Goal: Task Accomplishment & Management: Manage account settings

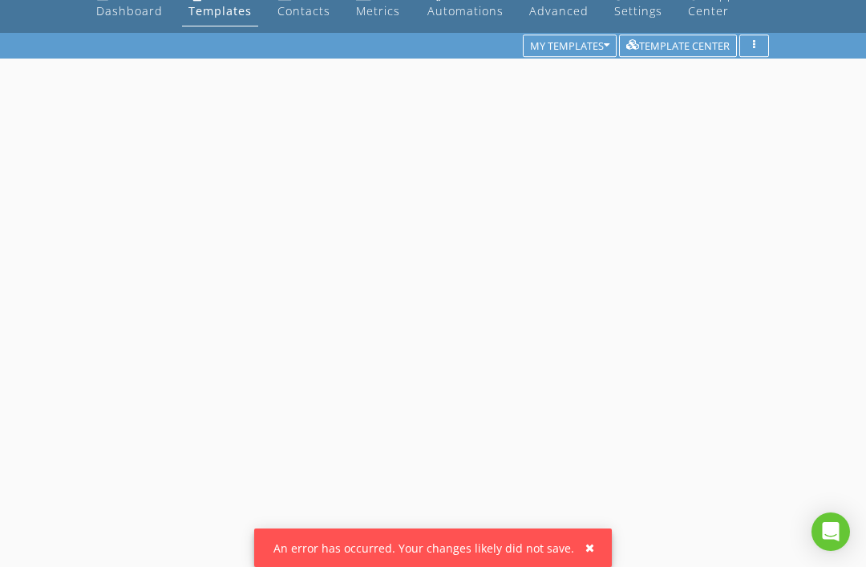
click at [130, 7] on div "Dashboard" at bounding box center [129, 10] width 67 height 15
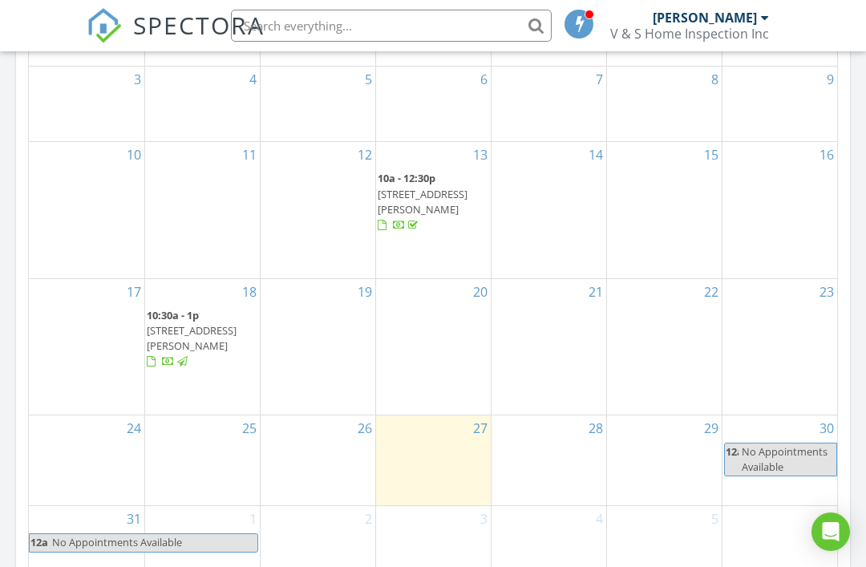
scroll to position [917, 0]
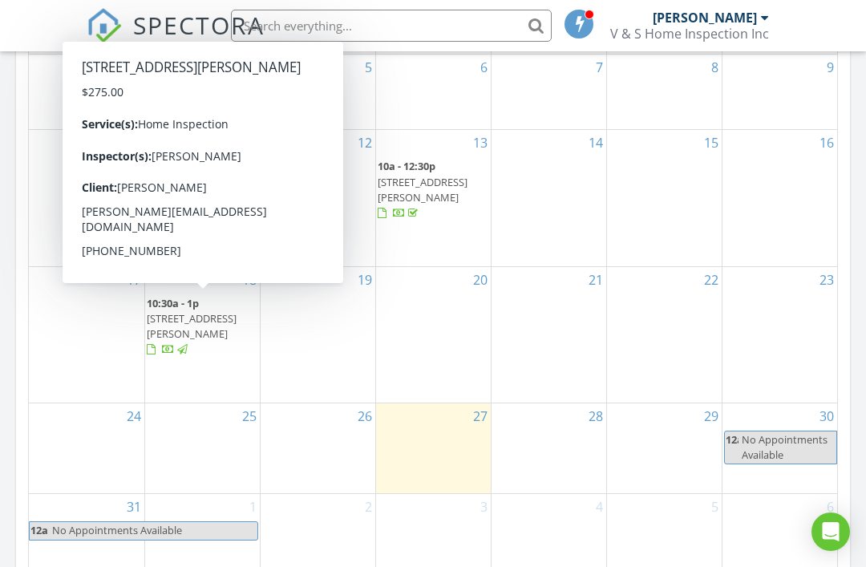
click at [208, 312] on span "420 Classon Ave A, BROOKLYN 11238" at bounding box center [192, 326] width 90 height 30
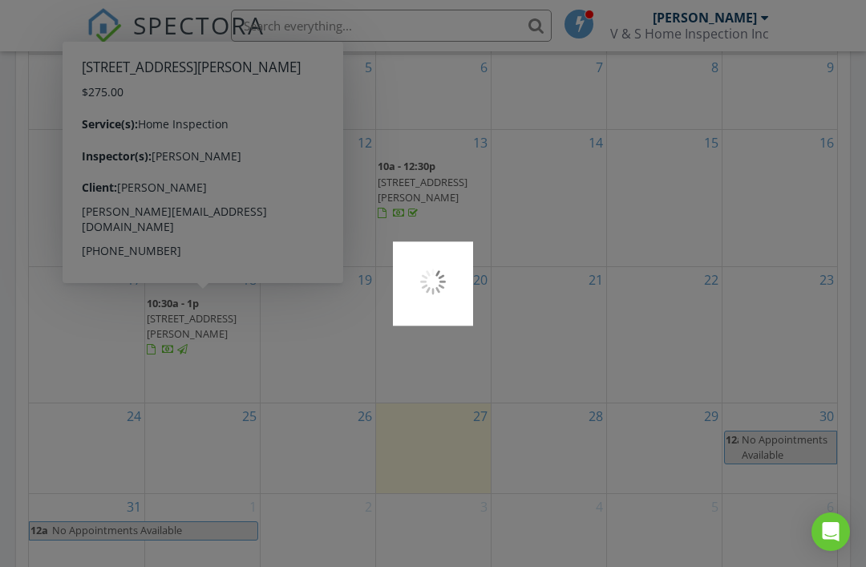
scroll to position [968, 0]
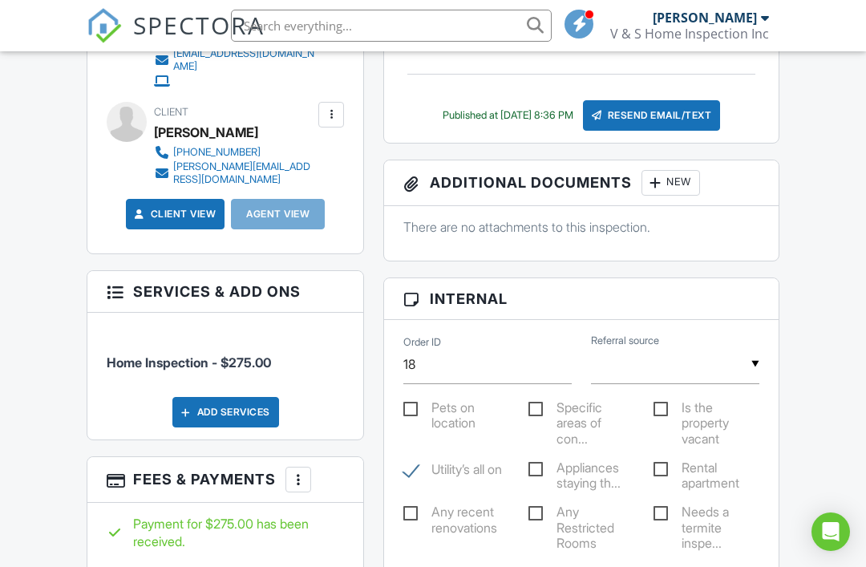
scroll to position [582, 0]
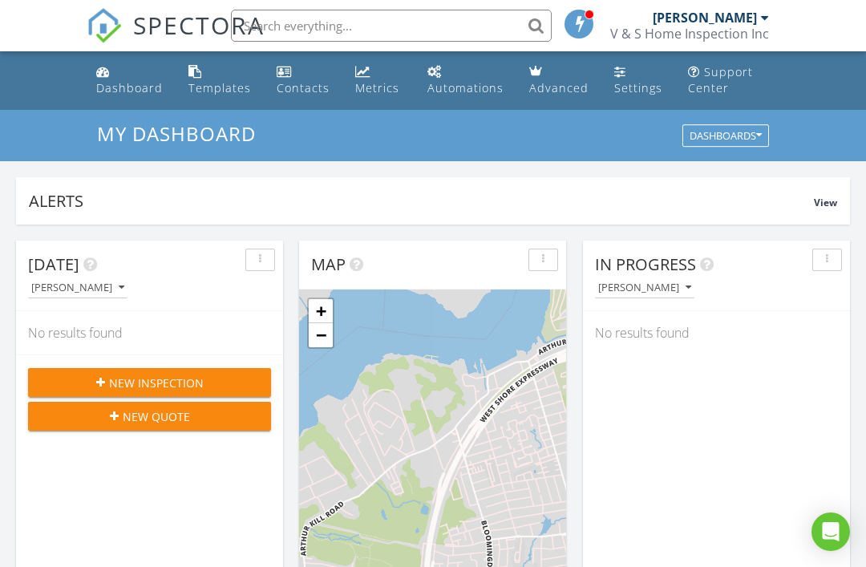
scroll to position [1459, 866]
click at [761, 14] on div at bounding box center [765, 17] width 8 height 13
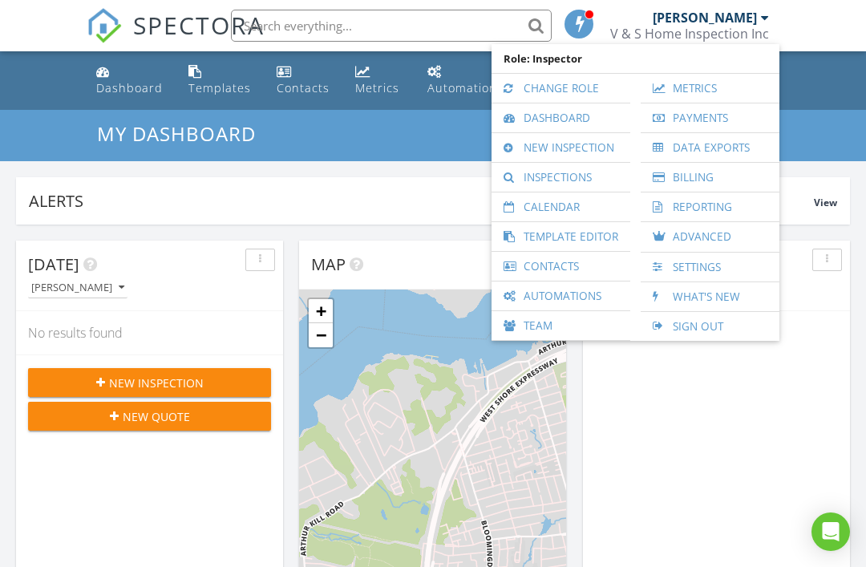
click at [675, 450] on div "In Progress Robert Lopez No results found" at bounding box center [716, 472] width 267 height 465
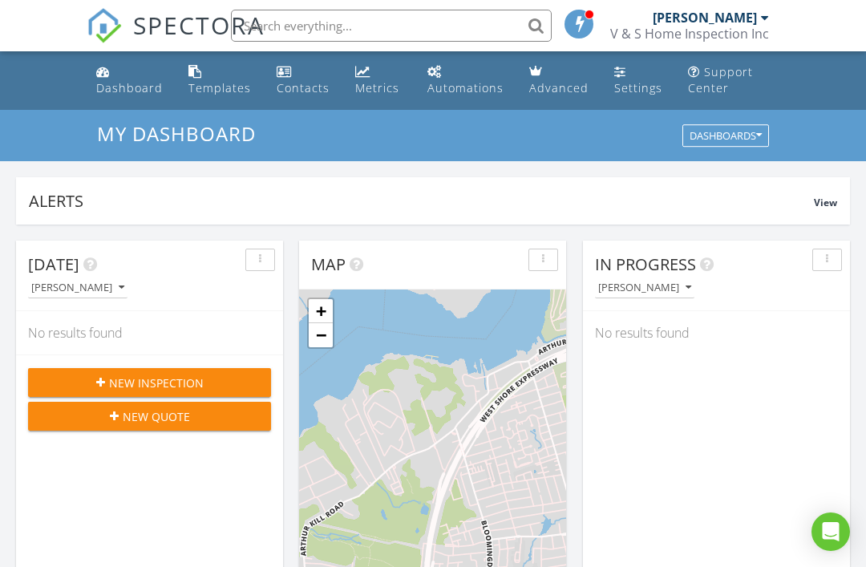
click at [646, 82] on div "Settings" at bounding box center [638, 87] width 48 height 15
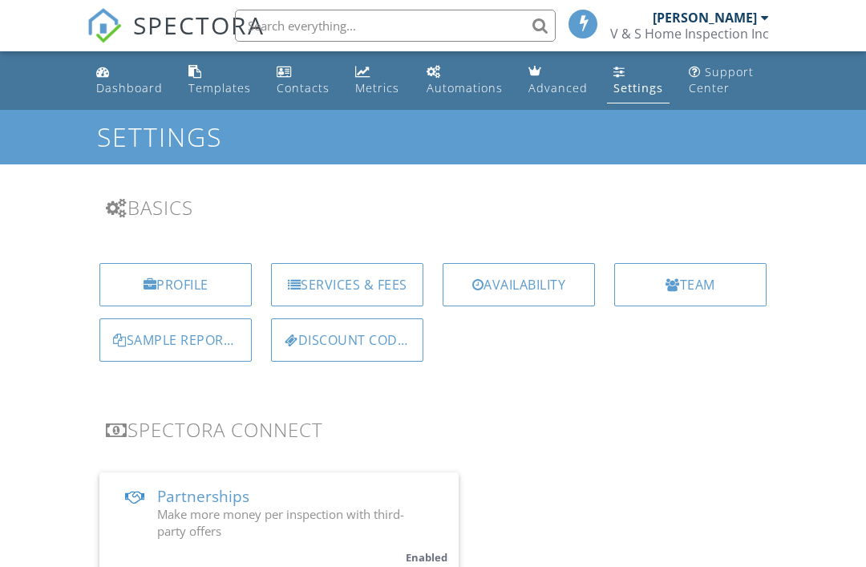
click at [174, 278] on div "Profile" at bounding box center [175, 284] width 152 height 43
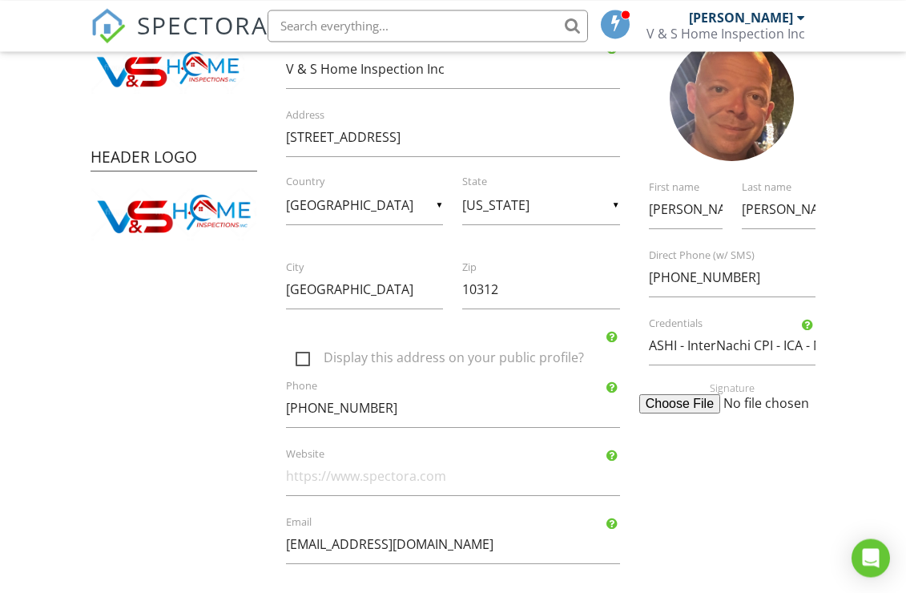
scroll to position [212, 0]
click at [723, 341] on input "ASHI - InterNachi CPI - ICA - NYS lic # 16000117828" at bounding box center [732, 345] width 167 height 39
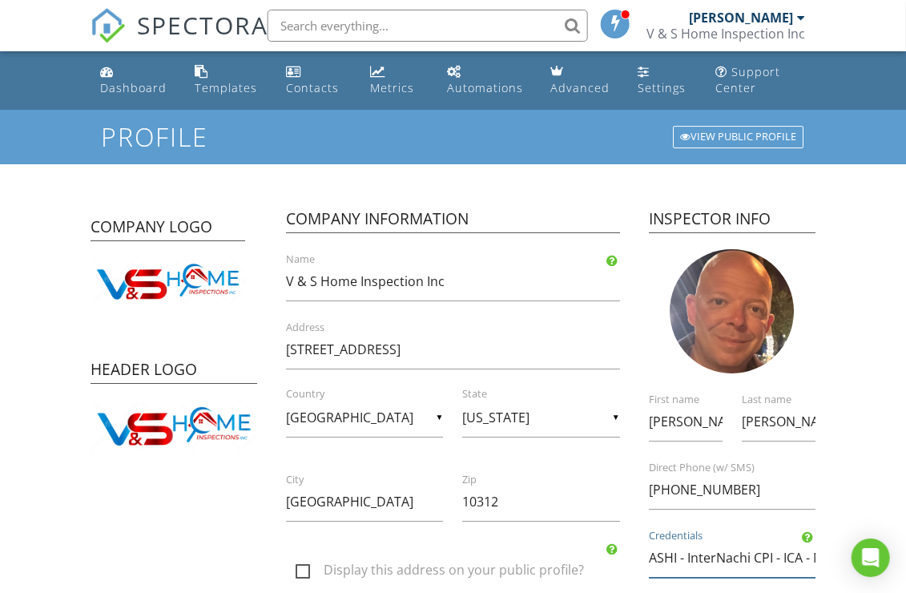
scroll to position [0, 12]
click at [795, 11] on div "[PERSON_NAME]" at bounding box center [747, 18] width 116 height 16
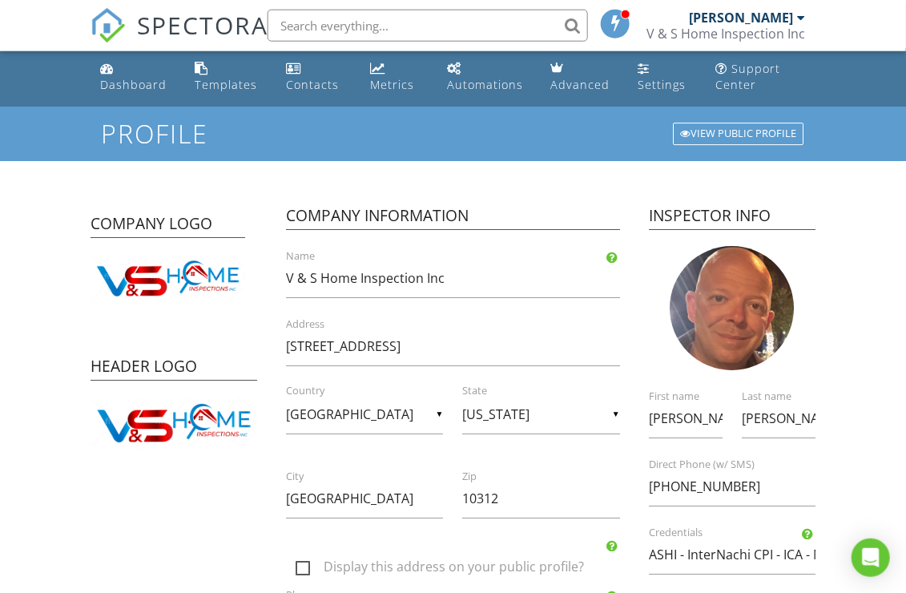
scroll to position [0, 11]
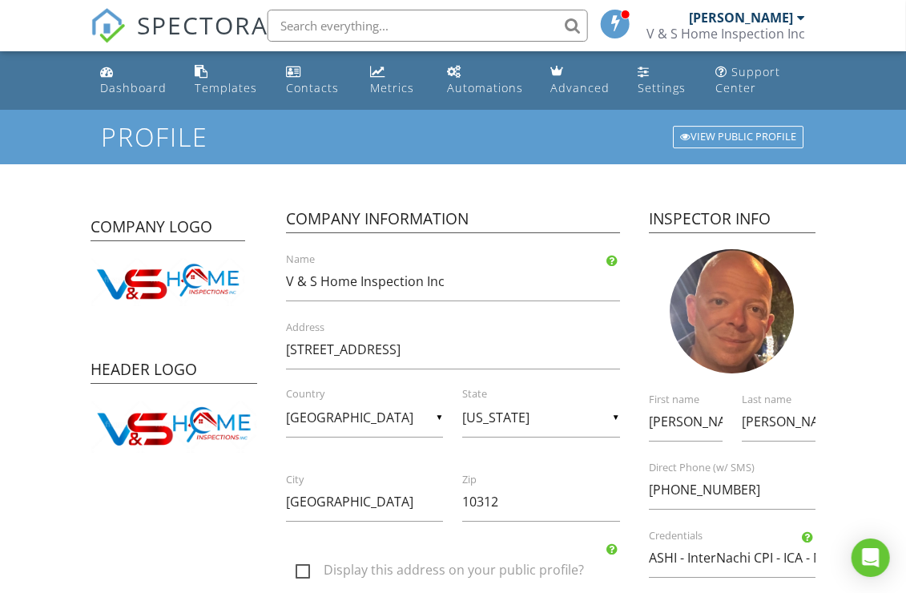
click at [793, 29] on div "V & S Home Inspection Inc" at bounding box center [726, 34] width 159 height 16
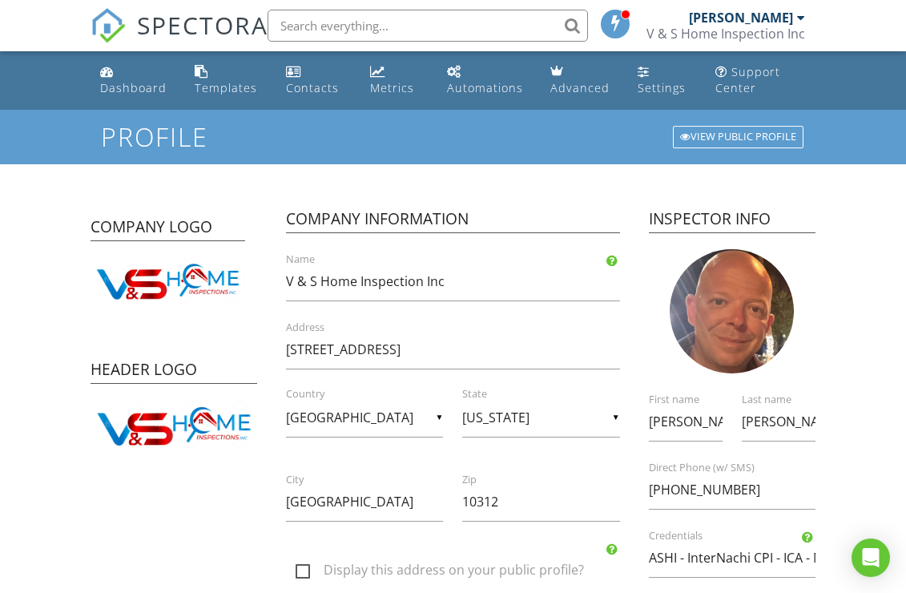
click at [102, 82] on div "Dashboard" at bounding box center [133, 87] width 67 height 15
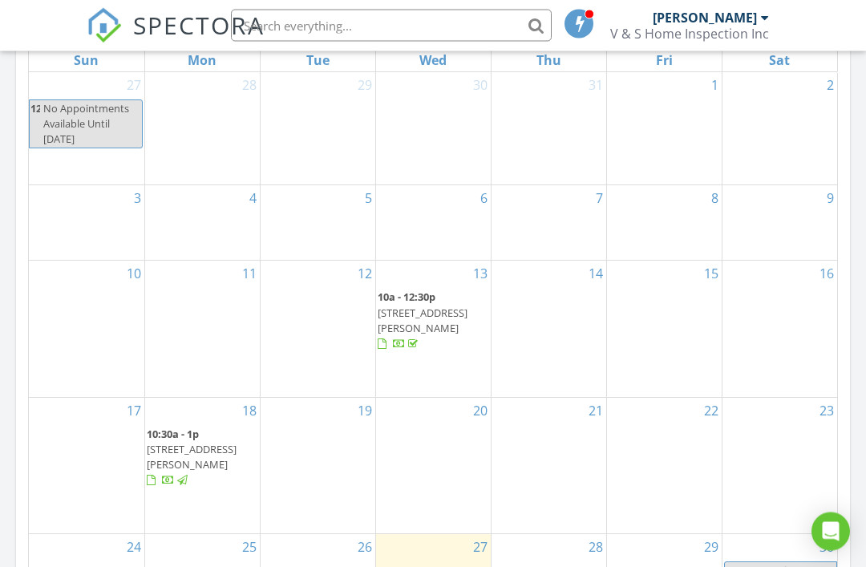
scroll to position [788, 0]
click at [469, 373] on div "13 10a - 12:30p 1728 Forest Hill Rd , STATEN ISLAND 10314" at bounding box center [433, 326] width 115 height 135
click at [442, 276] on div "13" at bounding box center [433, 272] width 115 height 26
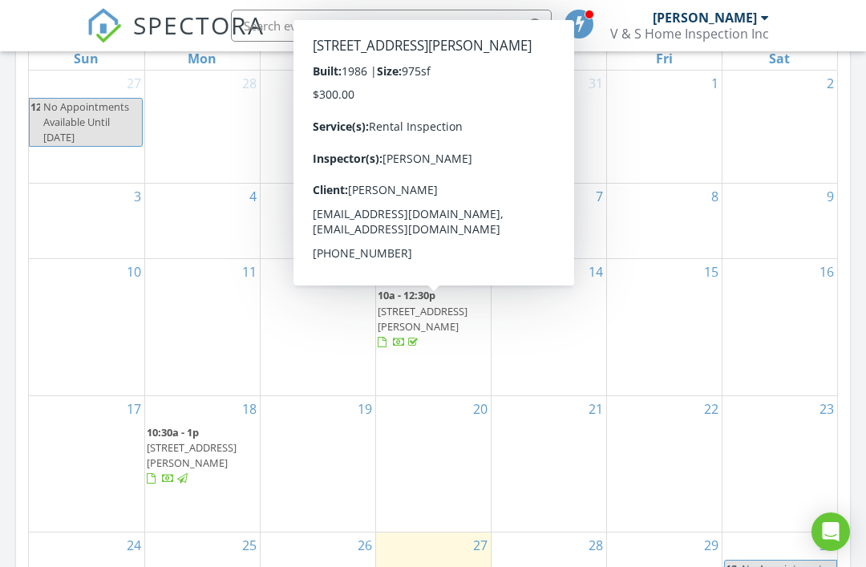
click at [443, 333] on span "[STREET_ADDRESS][PERSON_NAME]" at bounding box center [422, 319] width 90 height 30
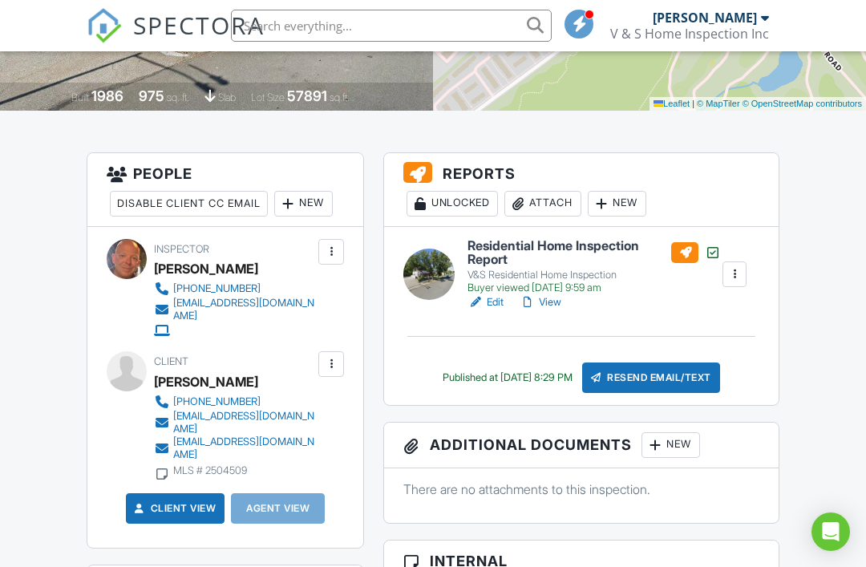
scroll to position [333, 0]
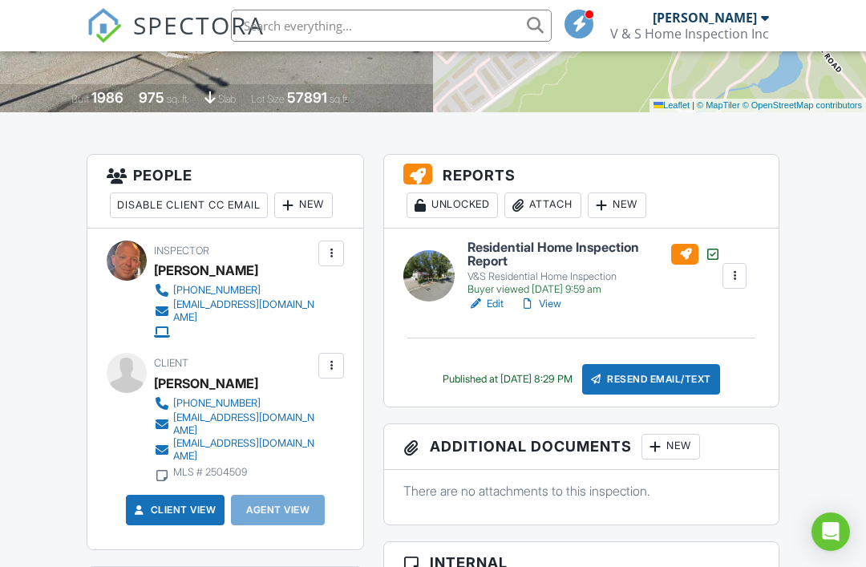
click at [188, 502] on link "Client View" at bounding box center [173, 510] width 85 height 16
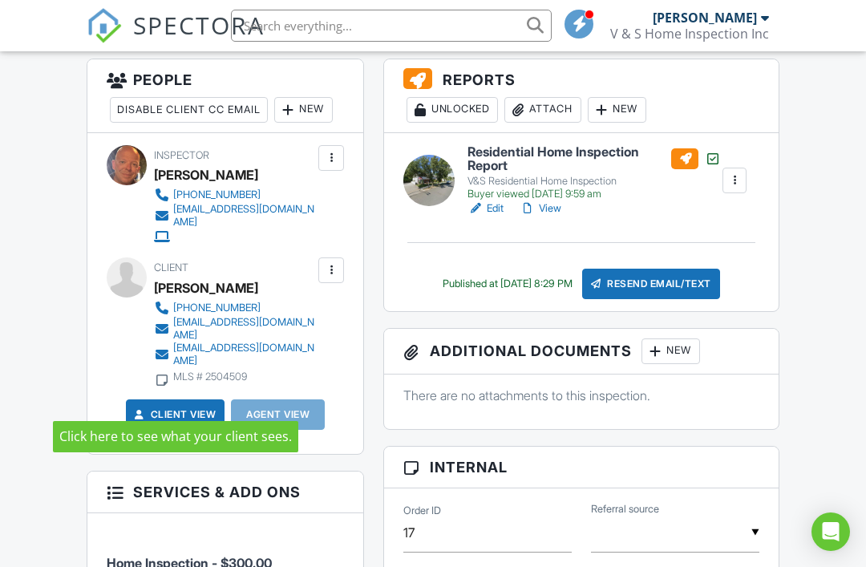
scroll to position [422, 0]
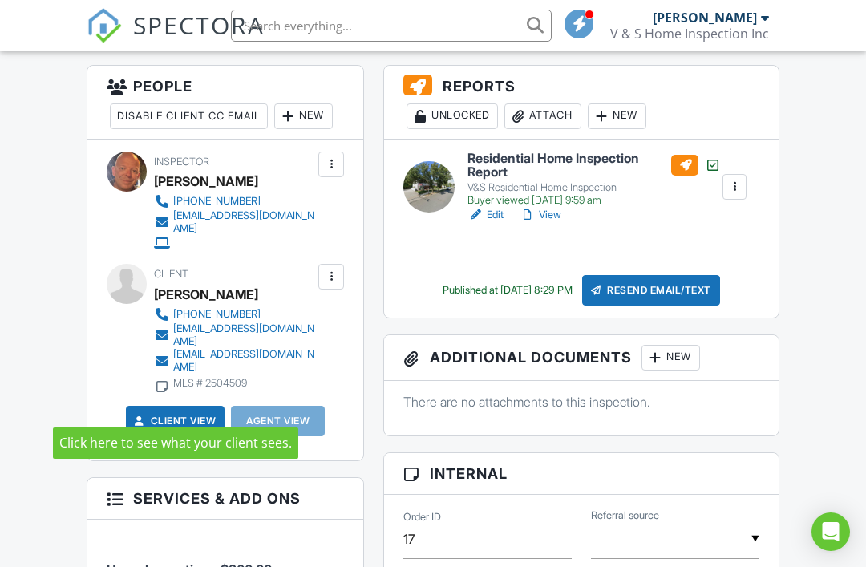
click at [551, 207] on link "View" at bounding box center [540, 215] width 42 height 16
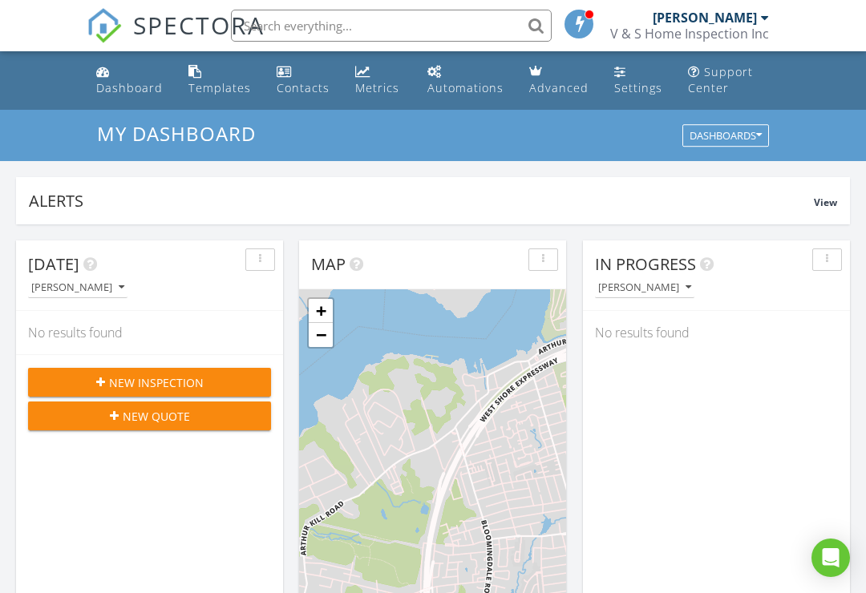
scroll to position [1459, 866]
click at [178, 381] on span "New Inspection" at bounding box center [156, 382] width 95 height 17
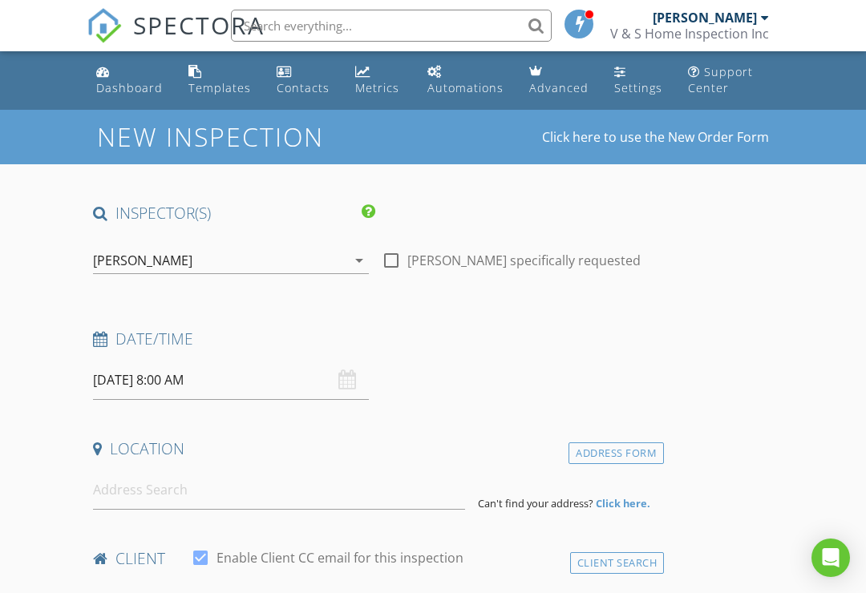
click at [266, 385] on input "08/28/2025 8:00 AM" at bounding box center [231, 380] width 276 height 39
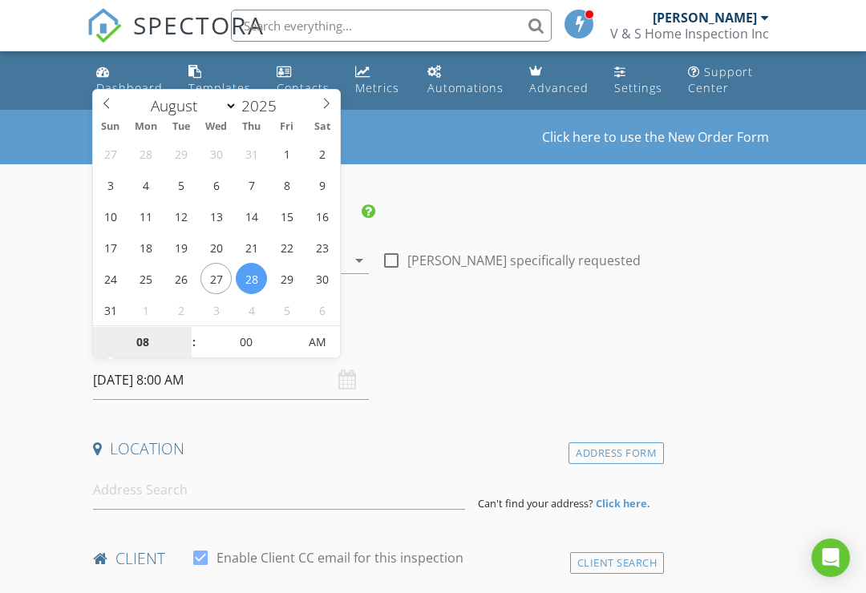
type input "08/29/2025 8:00 AM"
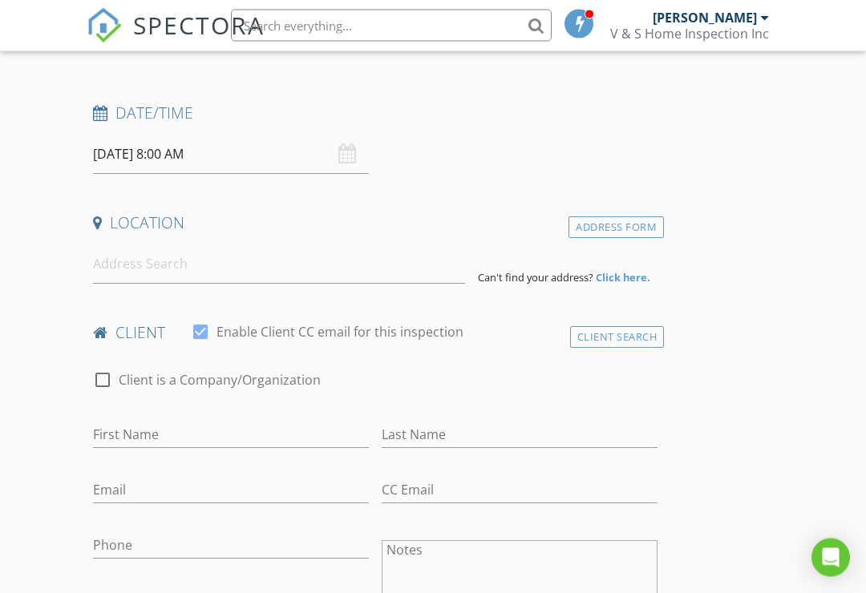
scroll to position [232, 0]
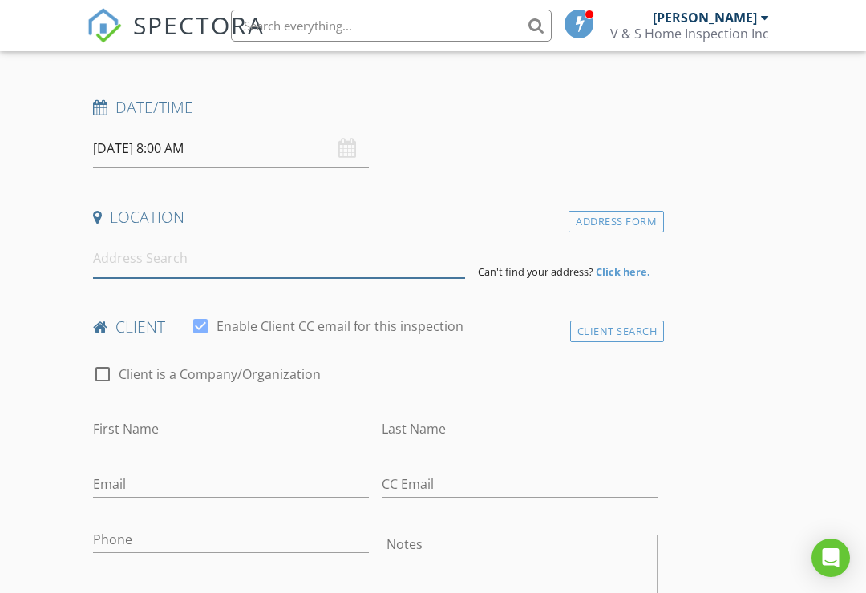
click at [224, 239] on input at bounding box center [279, 258] width 372 height 39
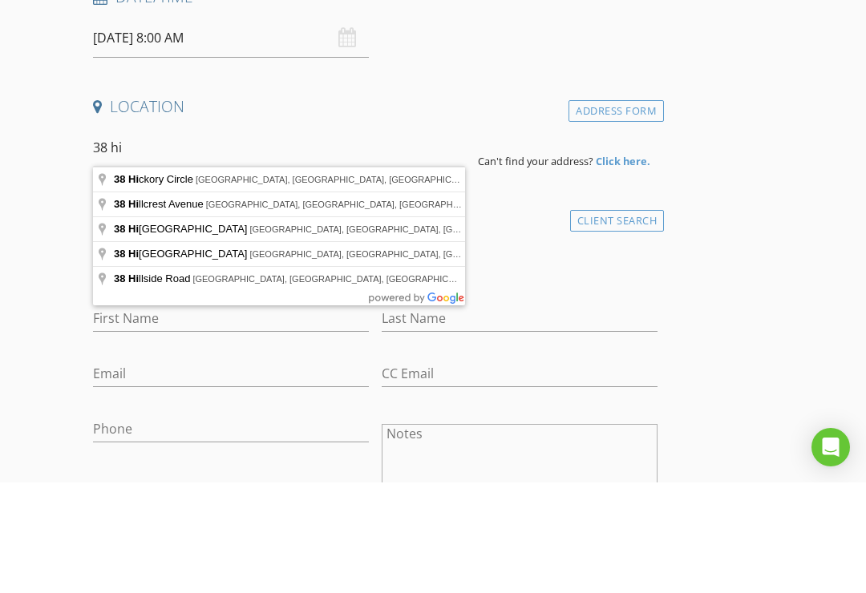
type input "38 Hickory Circle, Staten Island, NY, USA"
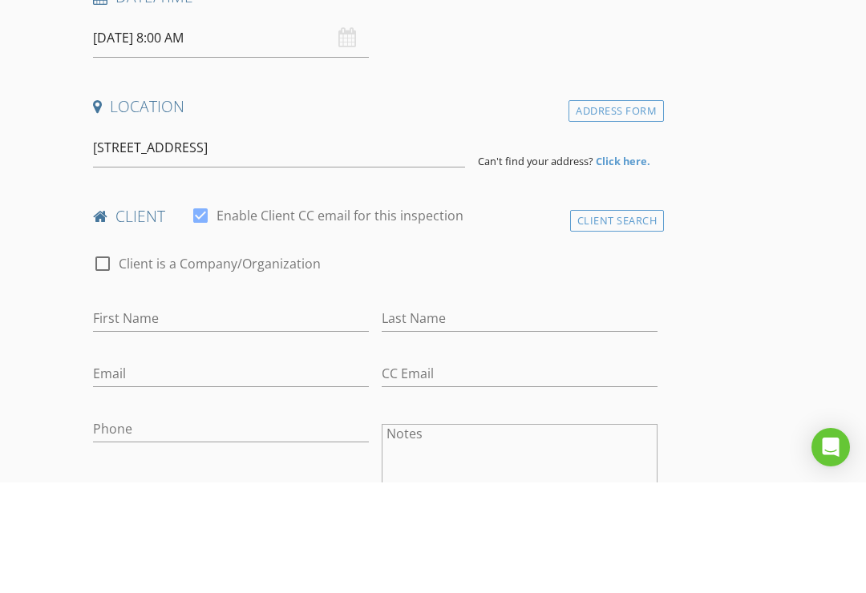
scroll to position [342, 0]
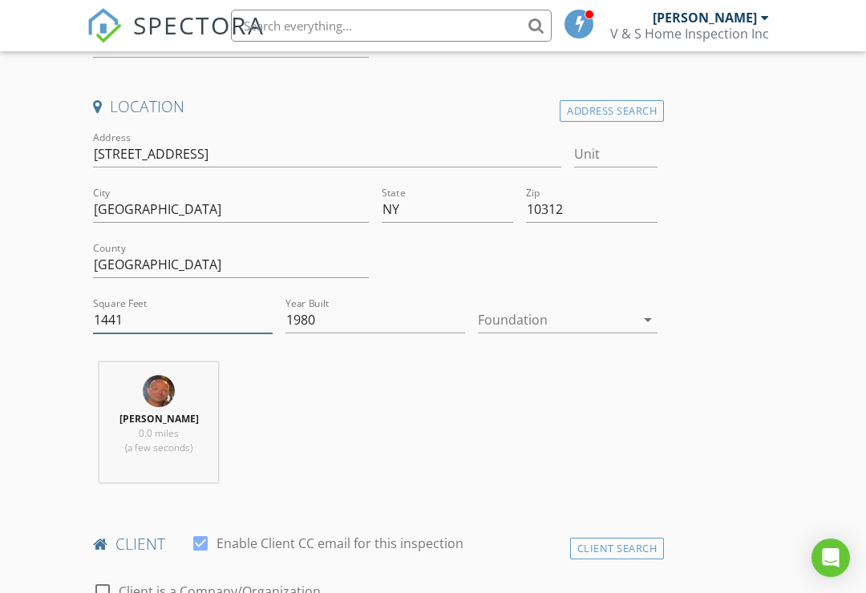
click at [167, 313] on input "1441" at bounding box center [183, 320] width 180 height 26
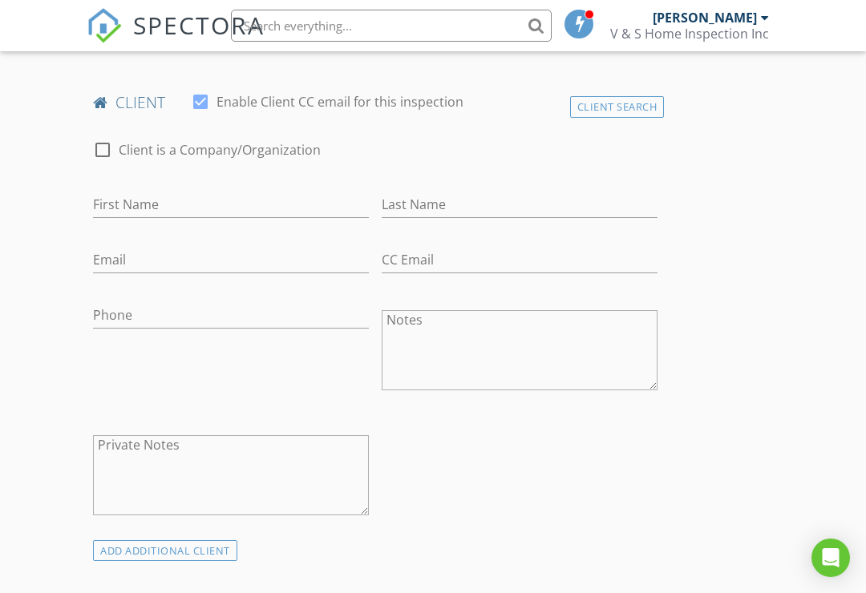
scroll to position [814, 0]
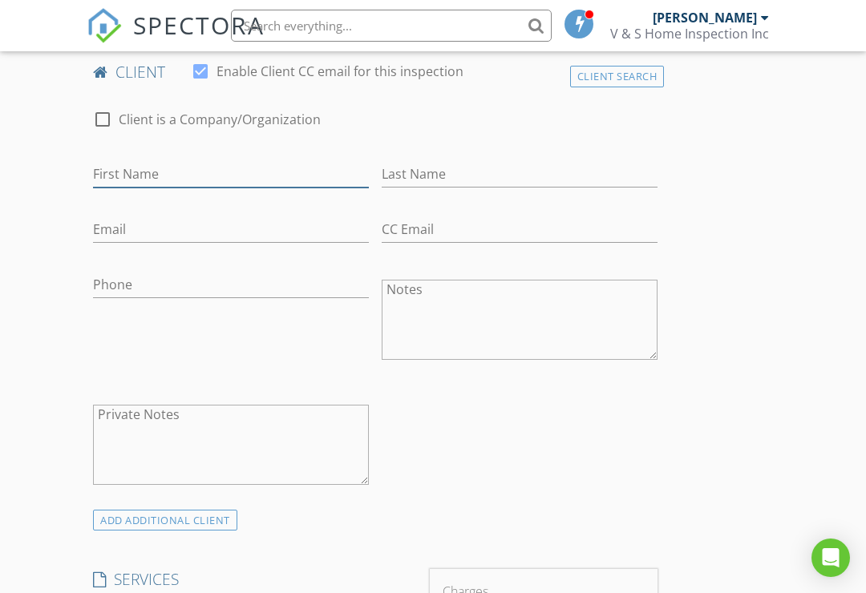
click at [209, 166] on input "First Name" at bounding box center [231, 174] width 276 height 26
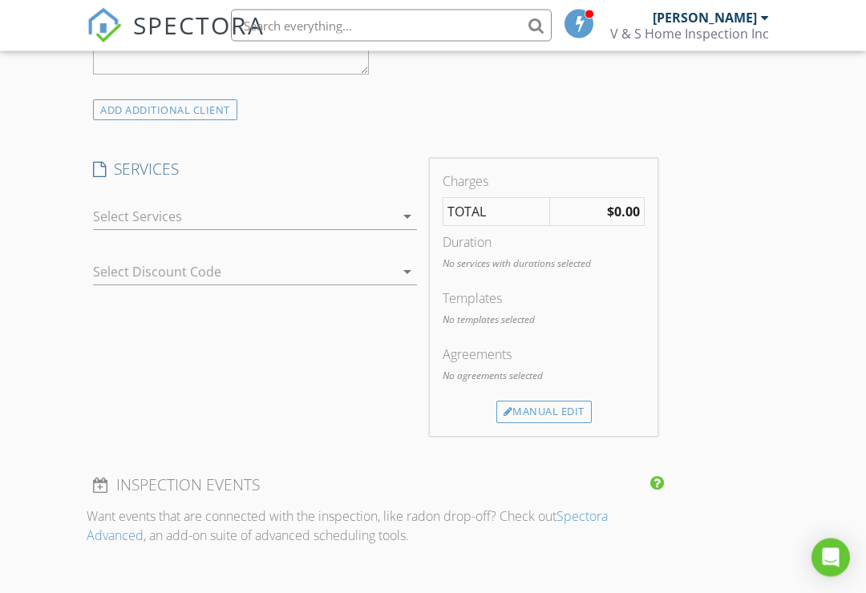
scroll to position [1225, 0]
click at [393, 213] on div at bounding box center [243, 217] width 301 height 26
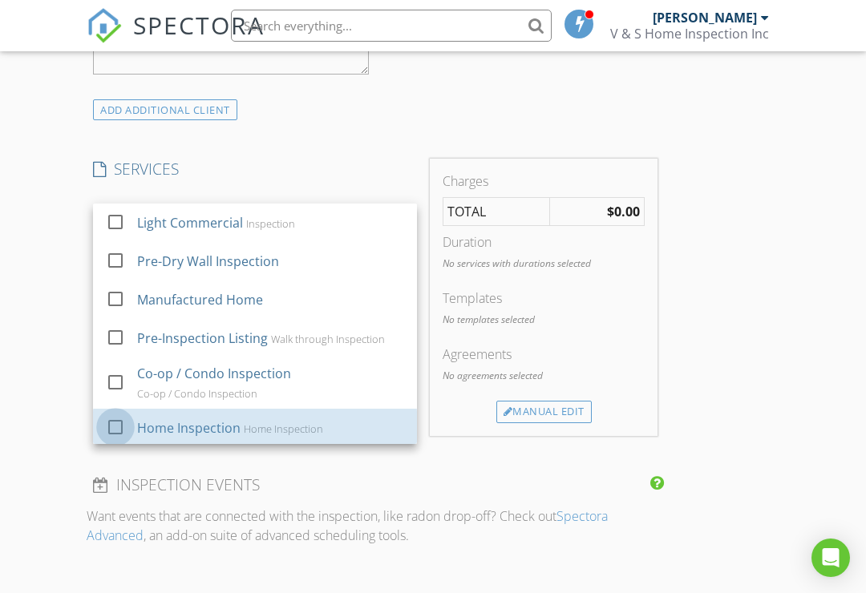
click at [114, 424] on div at bounding box center [115, 427] width 27 height 27
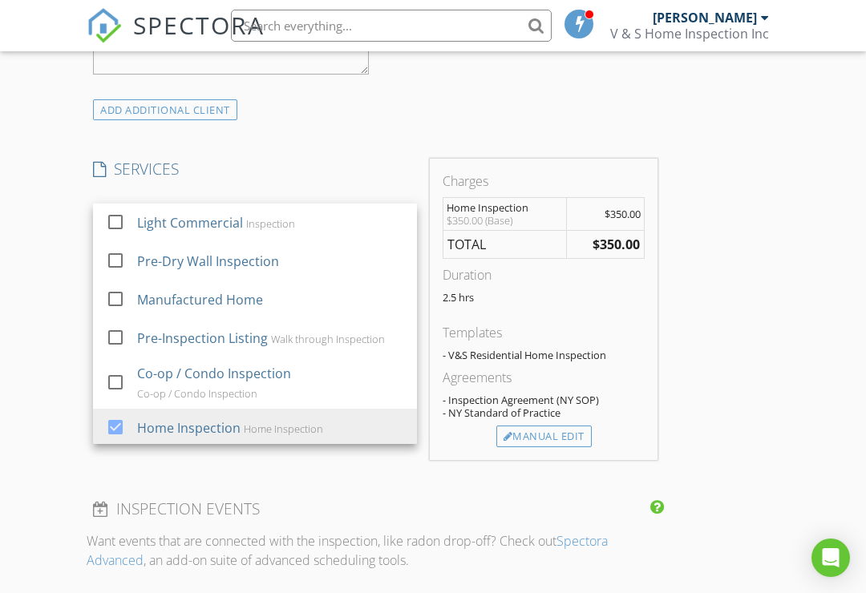
click at [236, 478] on div "INSPECTOR(S) check_box Robert Lopez PRIMARY Robert Lopez arrow_drop_down check_…" at bounding box center [375, 468] width 577 height 2981
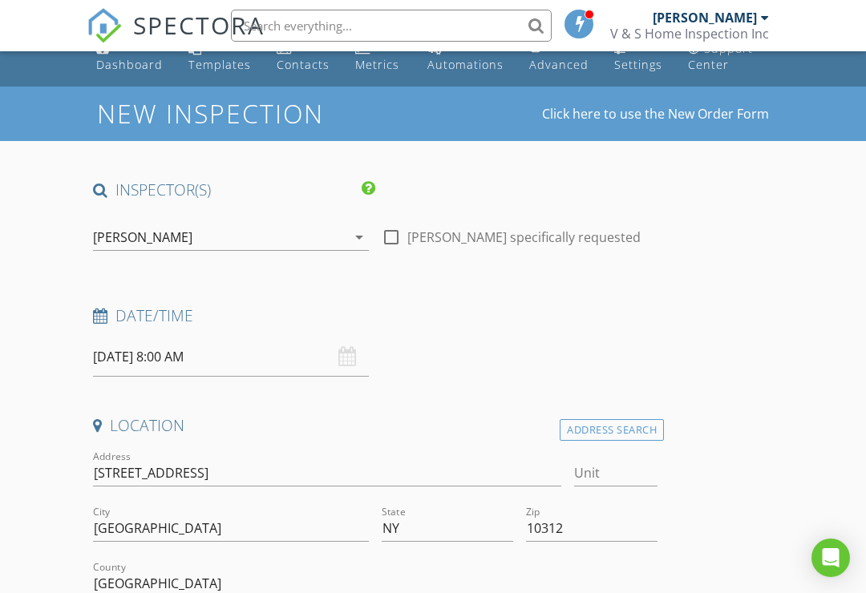
scroll to position [0, 0]
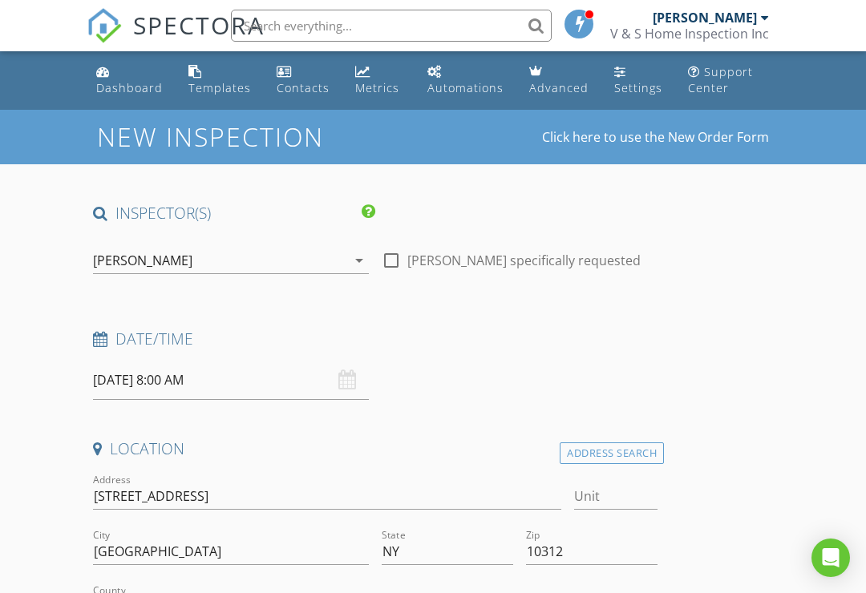
click at [102, 75] on div "Dashboard" at bounding box center [103, 71] width 14 height 13
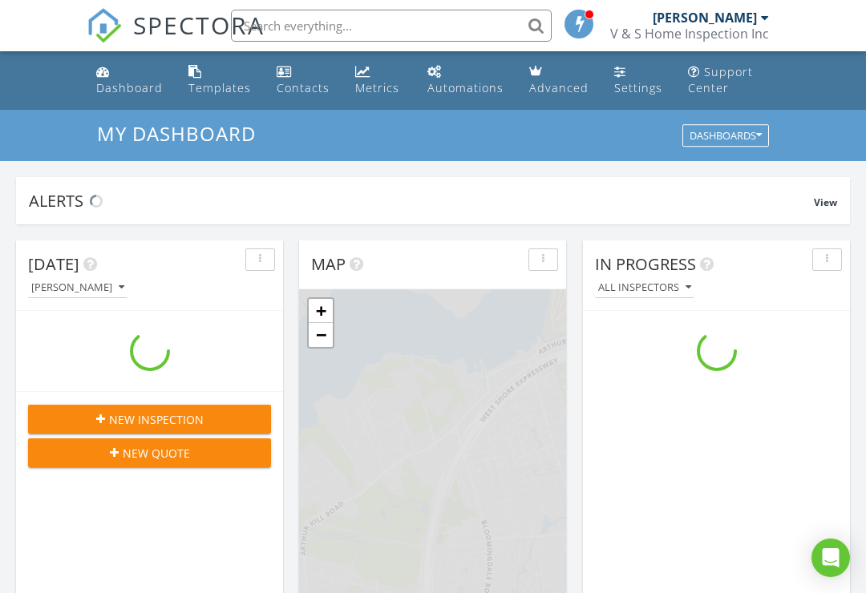
scroll to position [1459, 866]
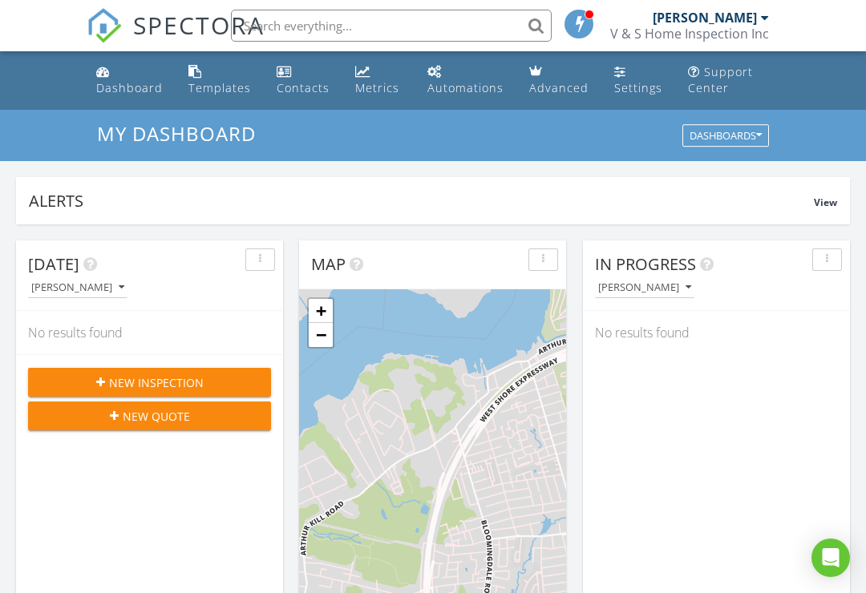
click at [589, 16] on div at bounding box center [589, 15] width 10 height 10
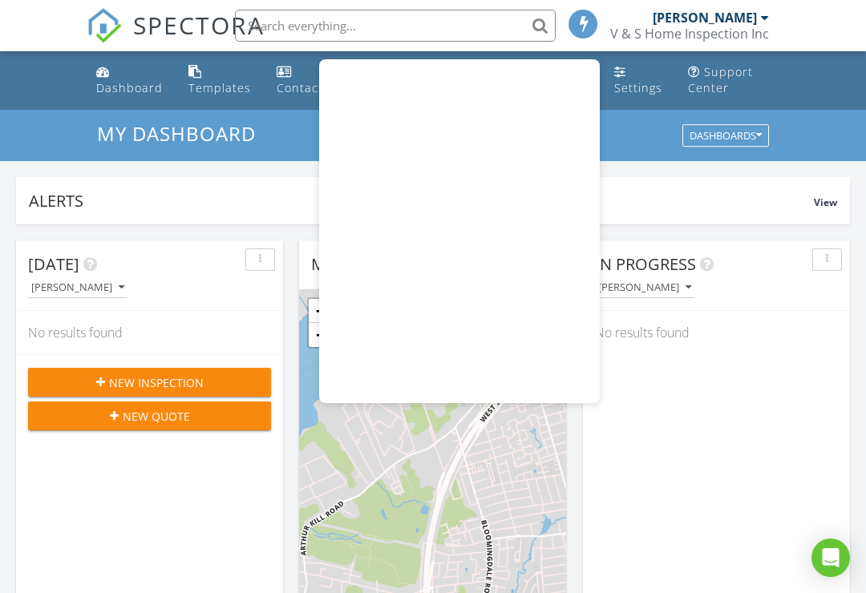
click at [674, 432] on div "In Progress Robert Lopez No results found" at bounding box center [716, 472] width 267 height 465
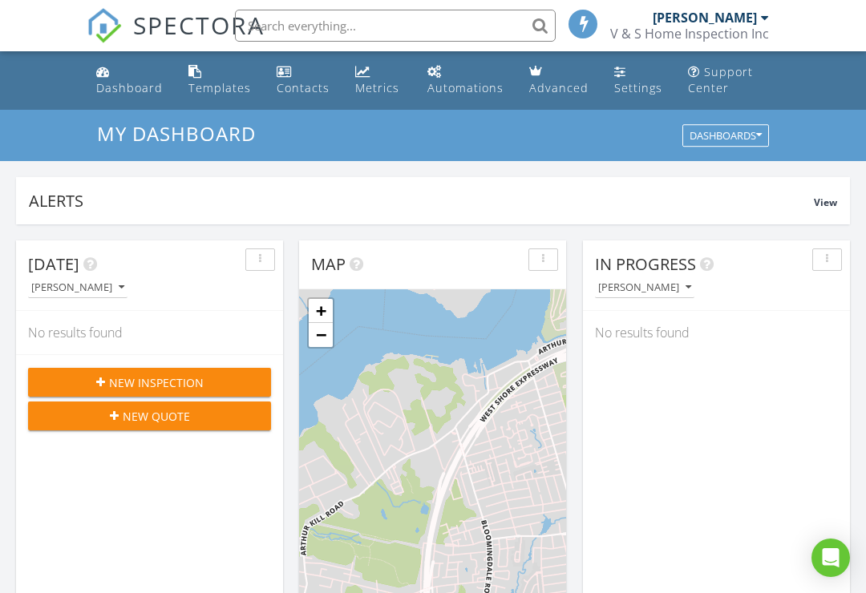
click at [293, 72] on link "Contacts" at bounding box center [303, 81] width 66 height 46
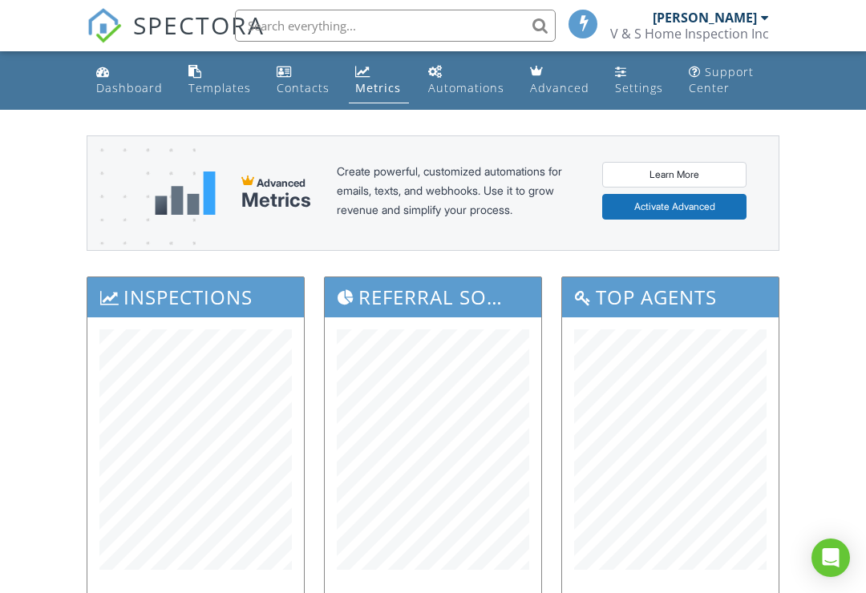
click at [465, 73] on link "Automations" at bounding box center [466, 81] width 89 height 46
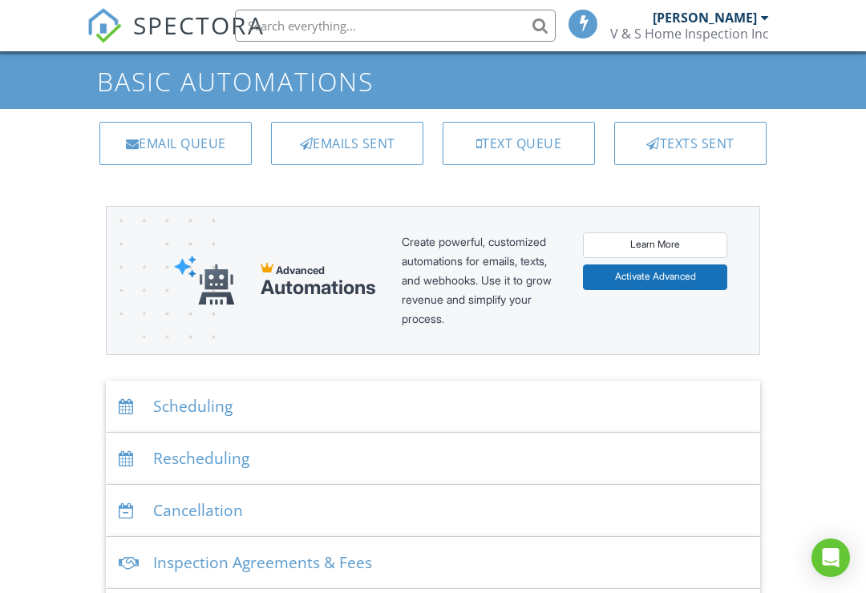
scroll to position [213, 0]
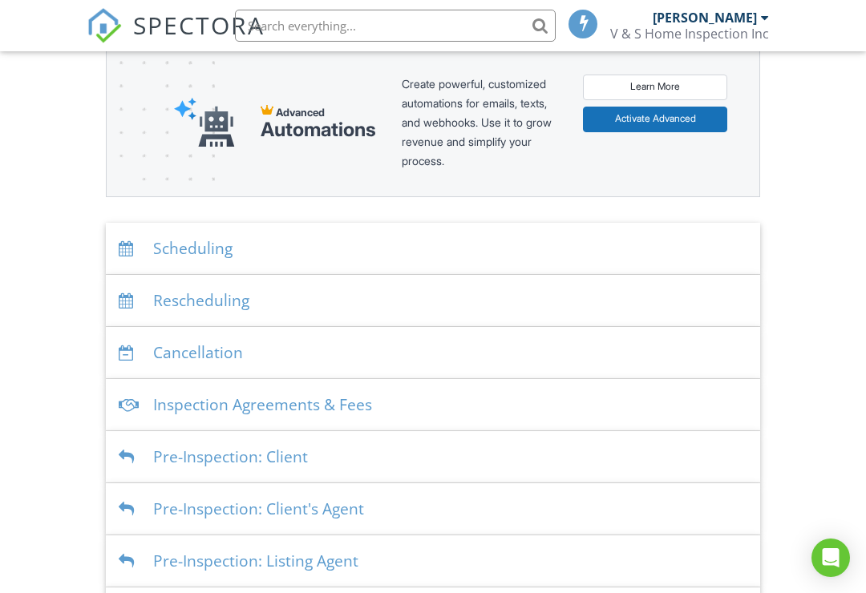
click at [206, 250] on div "Scheduling" at bounding box center [433, 249] width 654 height 52
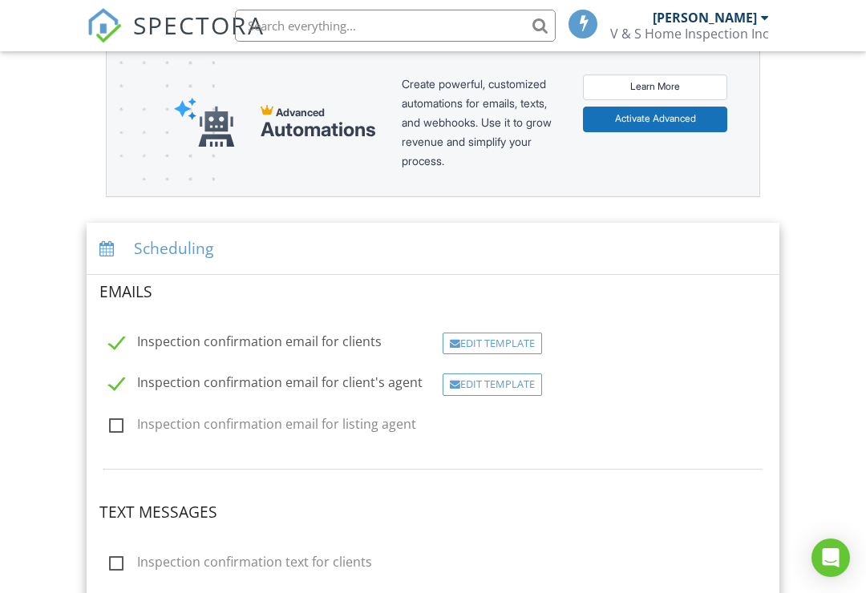
click at [801, 434] on div "Dashboard Templates Contacts Metrics Automations Advanced Settings Support Cent…" at bounding box center [433, 521] width 866 height 1366
click at [834, 454] on div "Dashboard Templates Contacts Metrics Automations Advanced Settings Support Cent…" at bounding box center [433, 521] width 866 height 1366
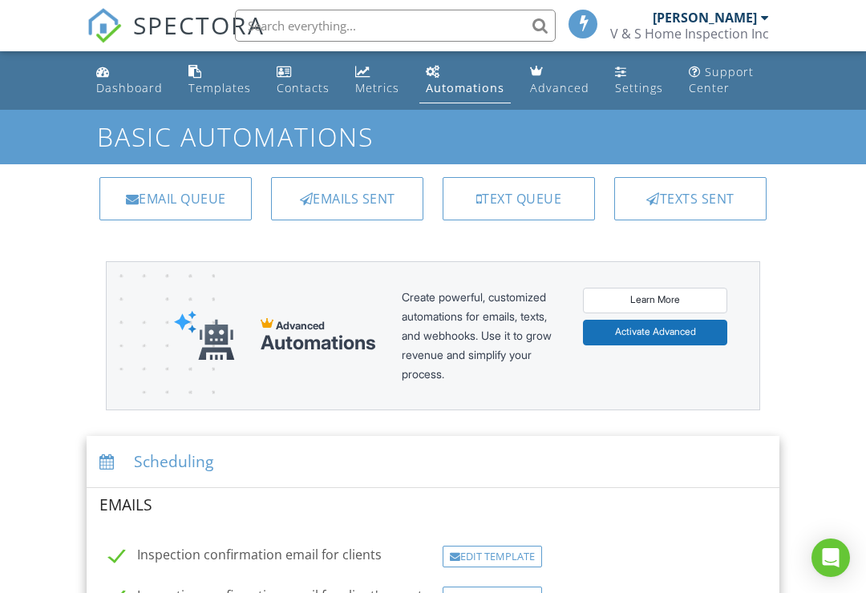
click at [619, 69] on div "Settings" at bounding box center [621, 71] width 12 height 13
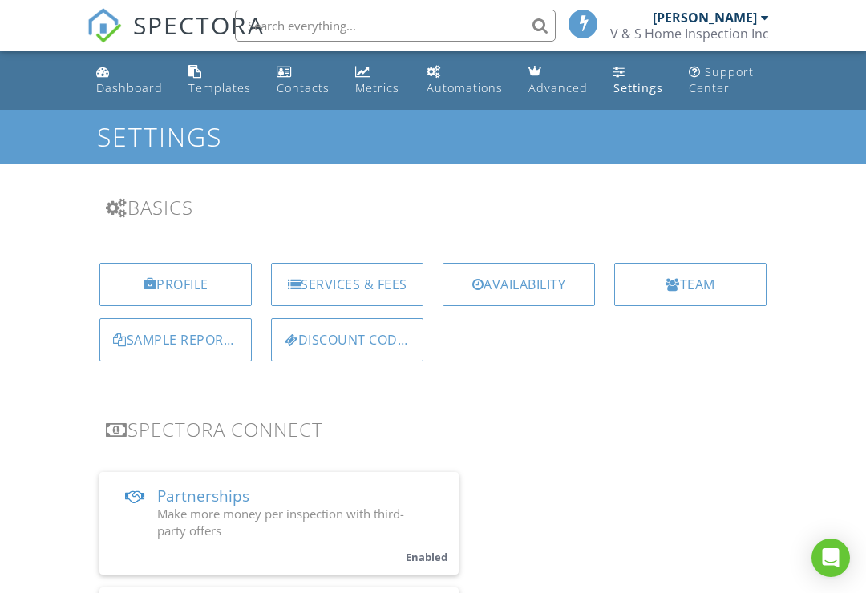
click at [531, 277] on div "Availability" at bounding box center [518, 284] width 152 height 43
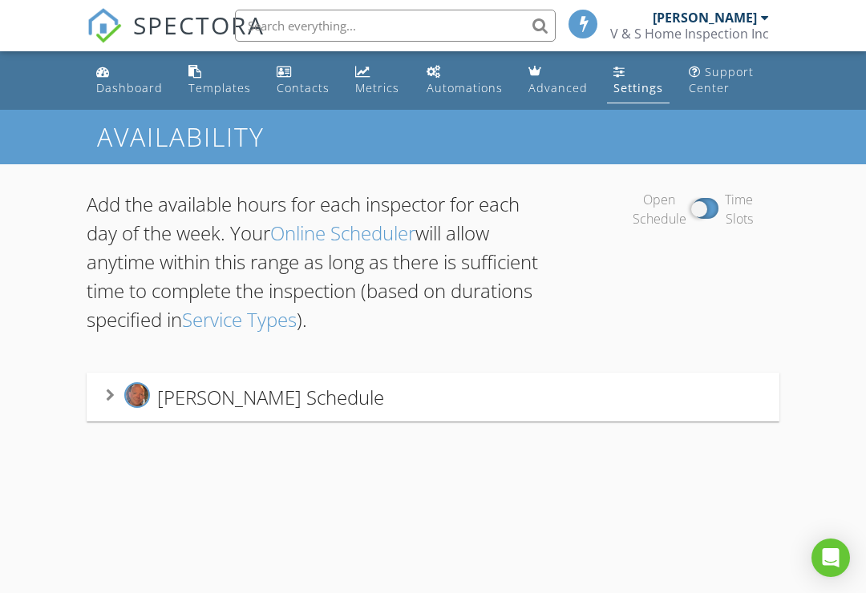
click at [583, 412] on div "[PERSON_NAME] Schedule" at bounding box center [433, 397] width 692 height 49
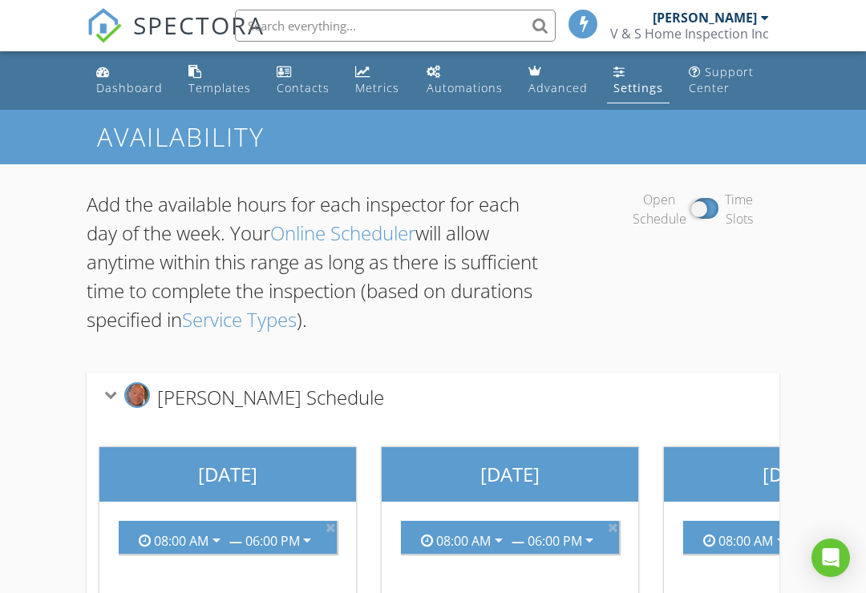
click at [628, 80] on div "Settings" at bounding box center [638, 87] width 50 height 15
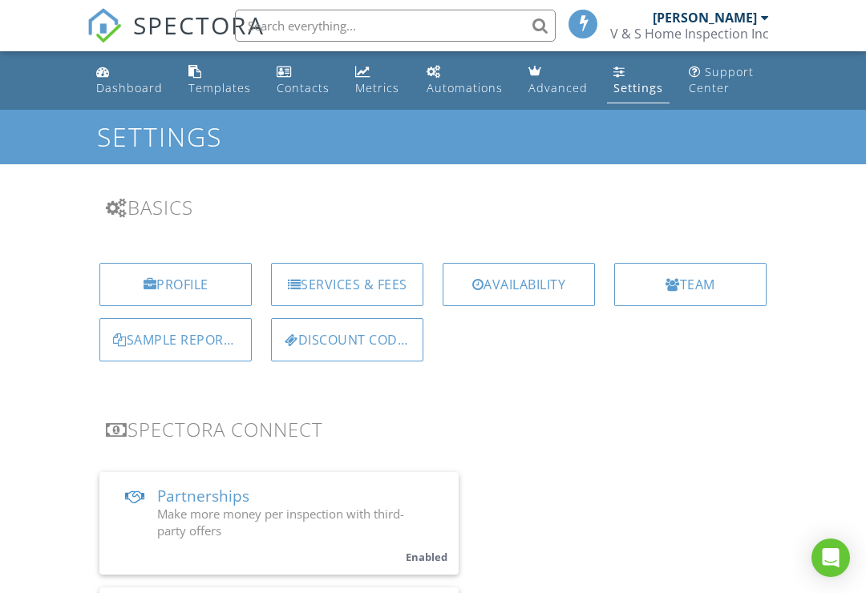
click at [563, 289] on div "Availability" at bounding box center [518, 284] width 152 height 43
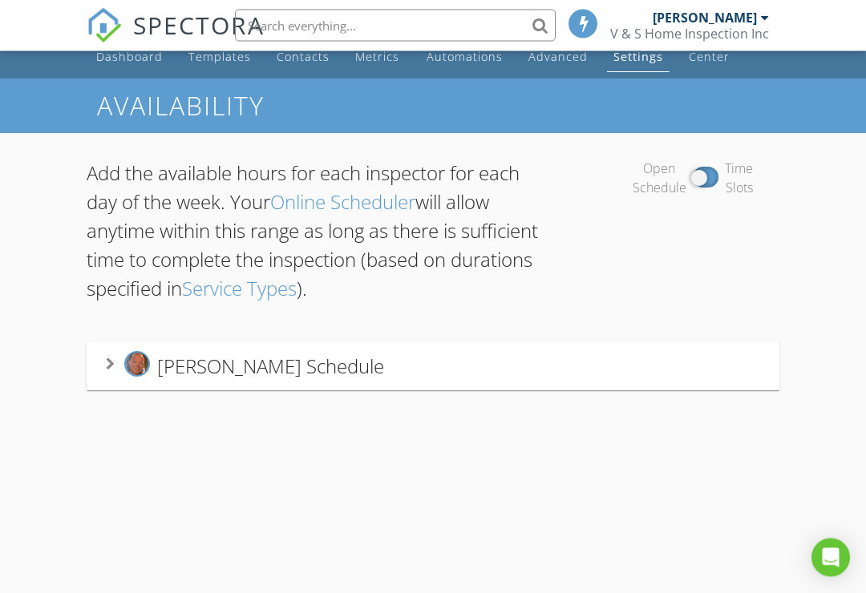
scroll to position [25, 0]
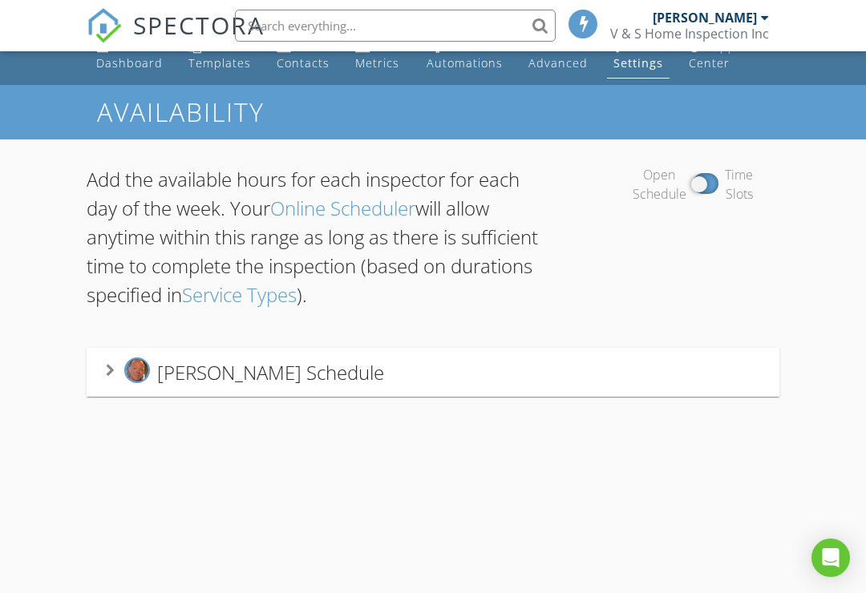
click at [277, 388] on div "[PERSON_NAME] Schedule" at bounding box center [433, 372] width 692 height 49
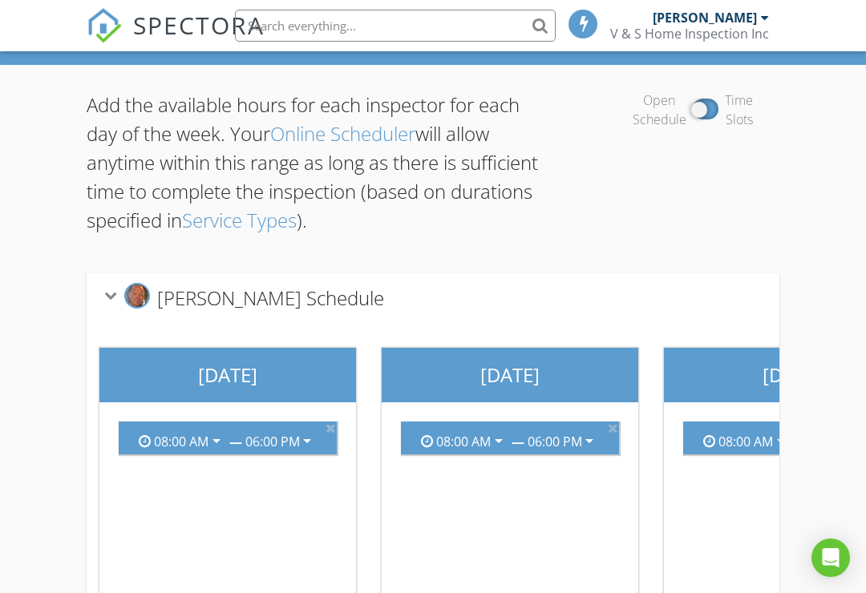
scroll to position [0, 0]
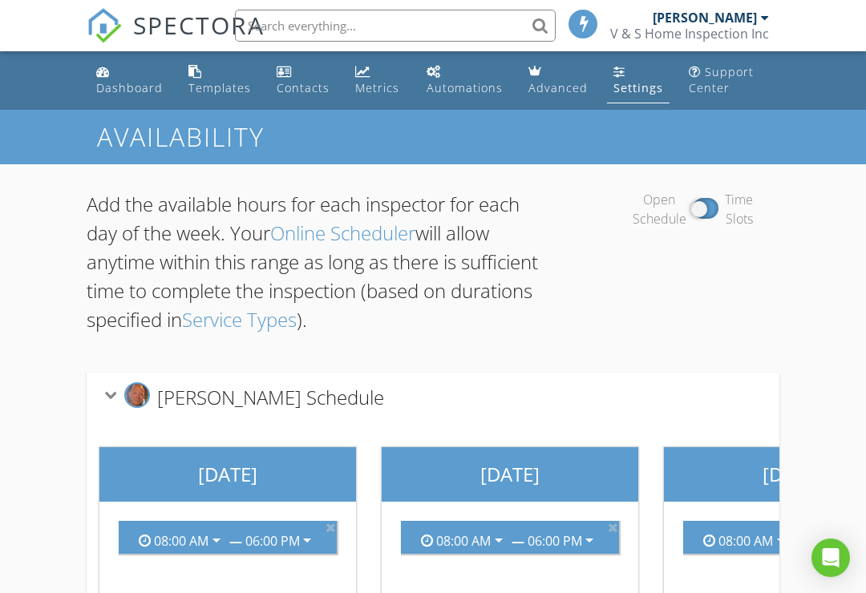
click at [124, 75] on link "Dashboard" at bounding box center [129, 81] width 79 height 46
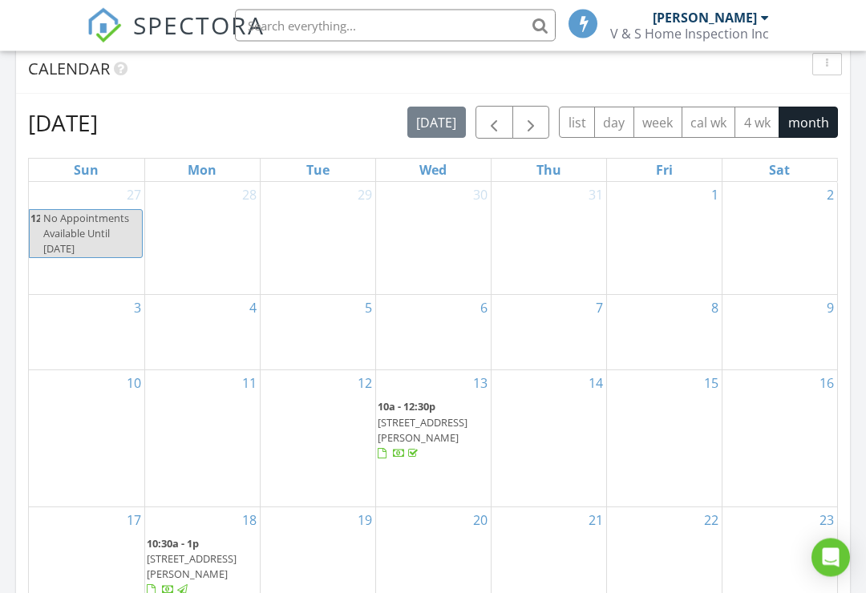
scroll to position [676, 0]
click at [494, 132] on span "button" at bounding box center [493, 122] width 19 height 19
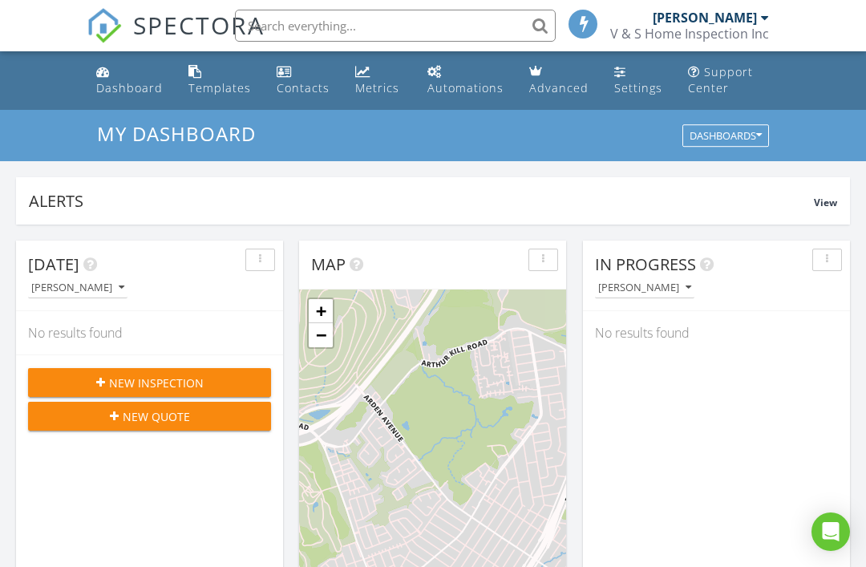
scroll to position [8, 8]
click at [751, 23] on div "[PERSON_NAME]" at bounding box center [704, 18] width 104 height 16
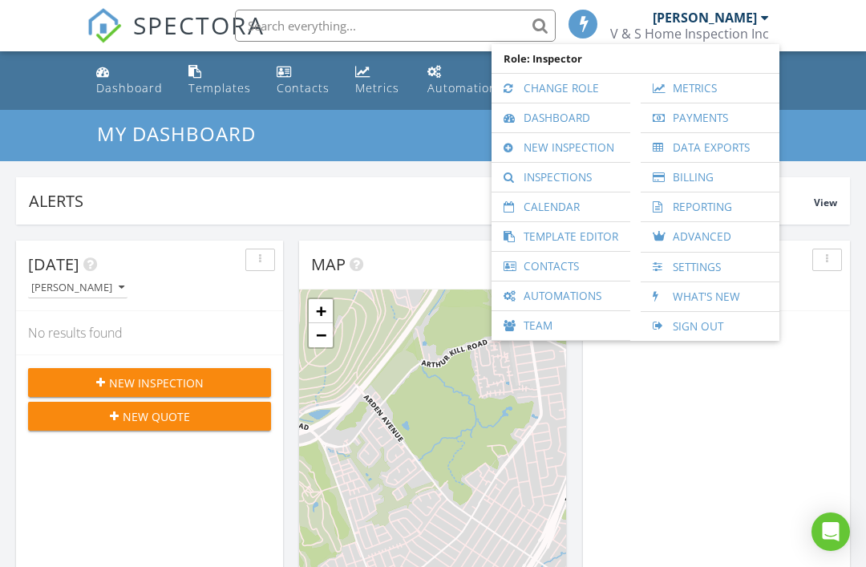
click at [676, 335] on link "Sign Out" at bounding box center [709, 326] width 123 height 29
